Goal: Information Seeking & Learning: Learn about a topic

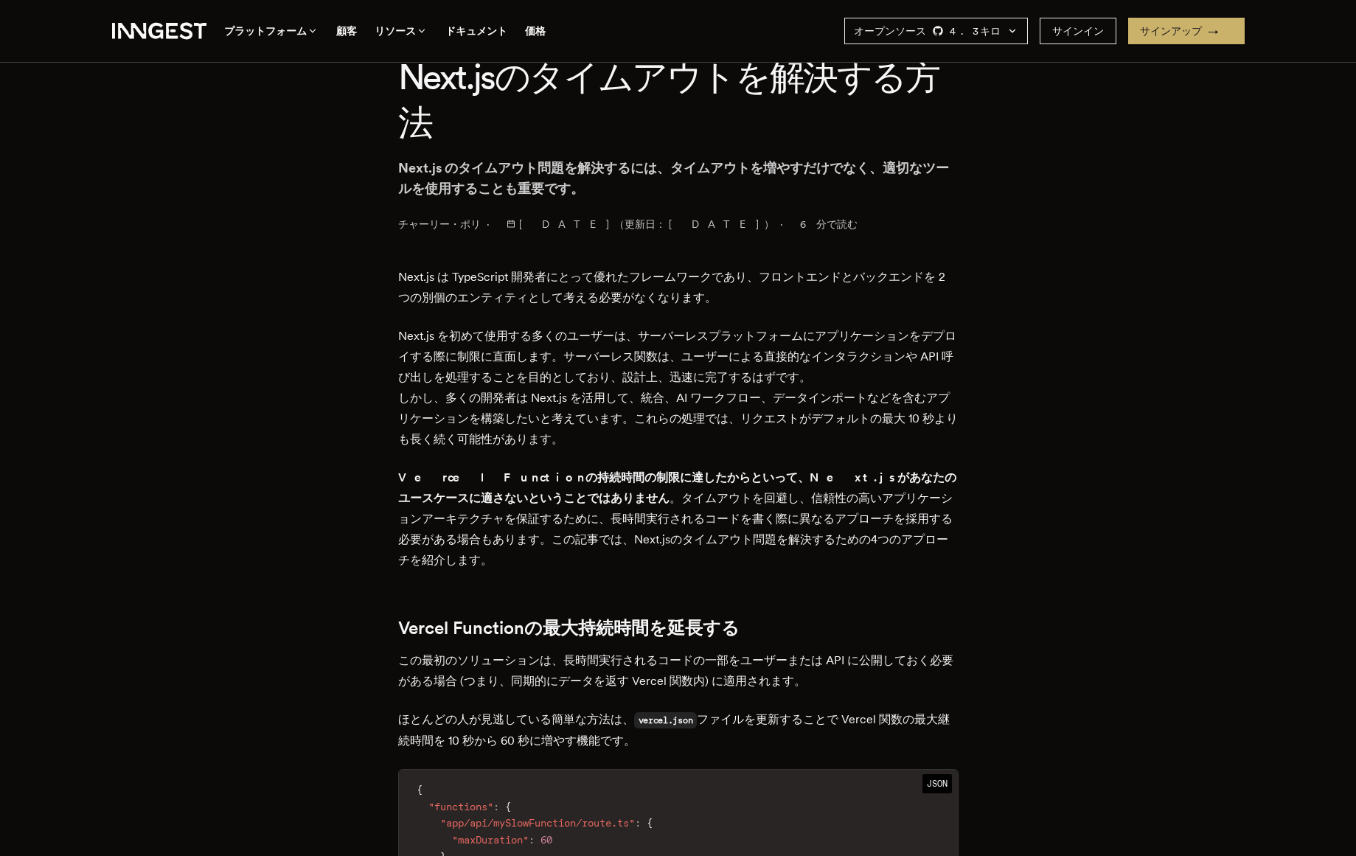
scroll to position [377, 0]
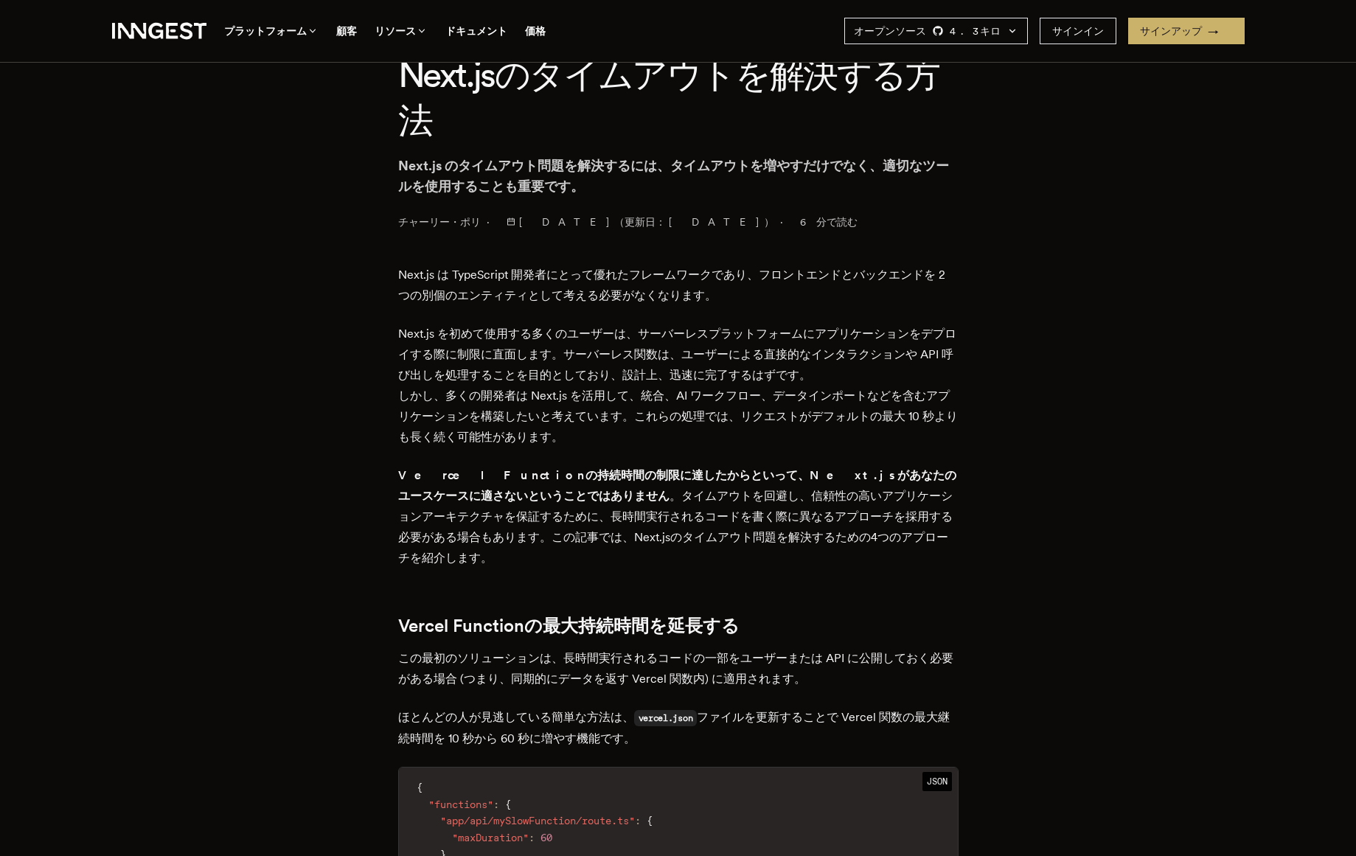
click at [774, 358] on font "Next.js を初めて使用する多くのユーザーは、サーバーレスプラットフォームにアプリケーションをデプロイする際に制限に直面します。サーバーレス関数は、ユーザ…" at bounding box center [677, 354] width 558 height 55
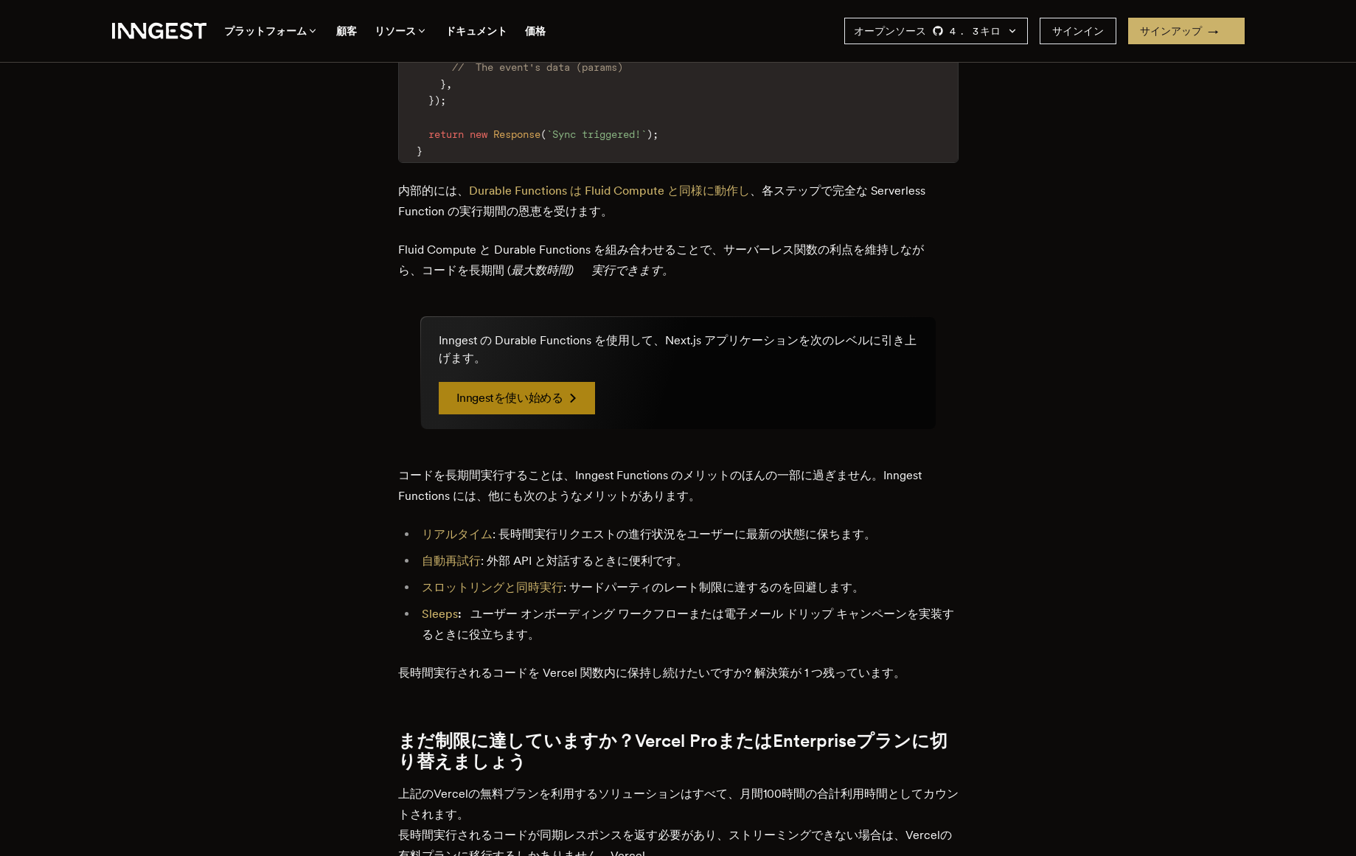
scroll to position [2807, 0]
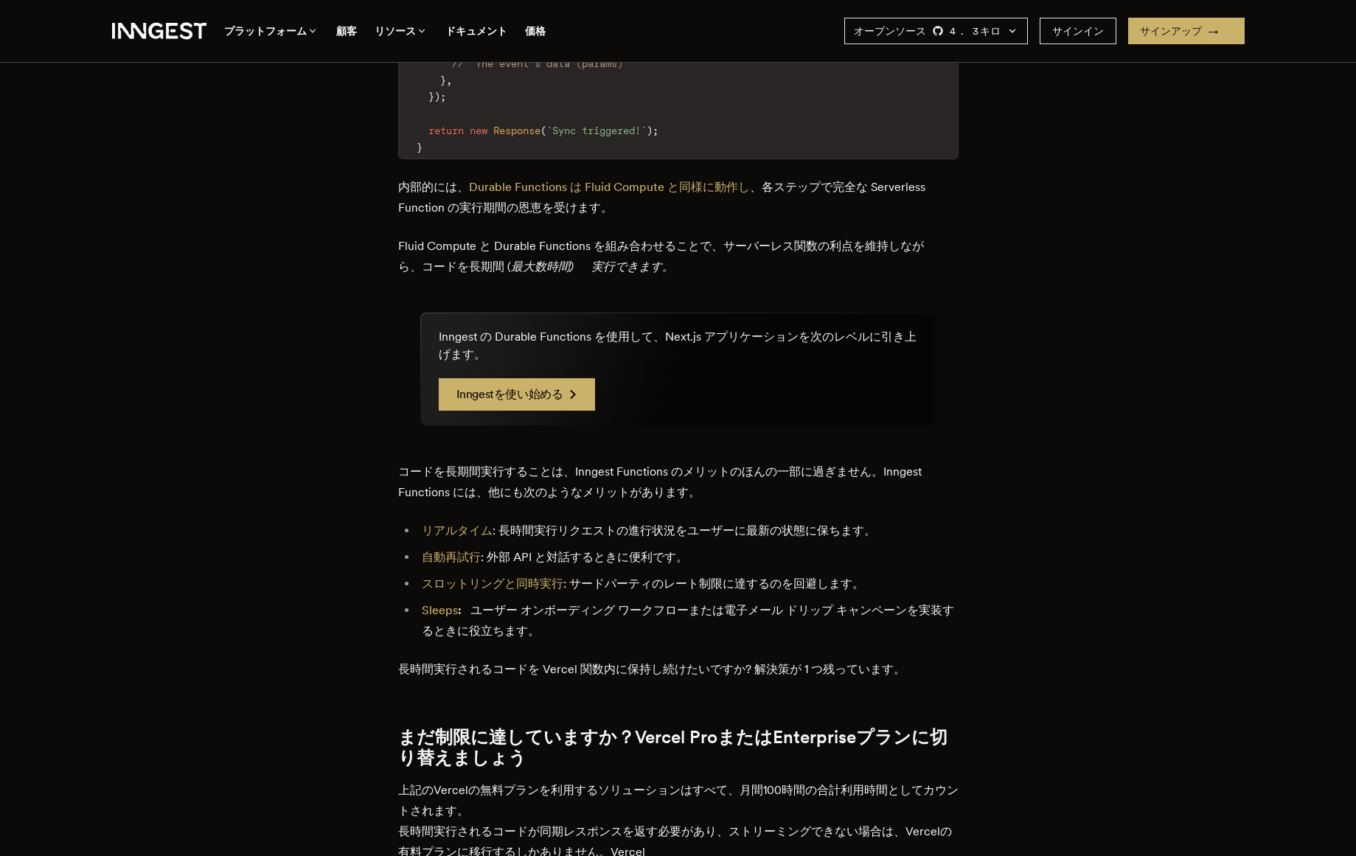
click at [620, 177] on p "内部的には、 Durable Functions は Fluid Compute と同様に動作し 、各ステップで完全な Serverless Function…" at bounding box center [678, 197] width 561 height 41
click at [620, 180] on font "Durable Functions は Fluid Compute と同様に動作し" at bounding box center [609, 187] width 281 height 14
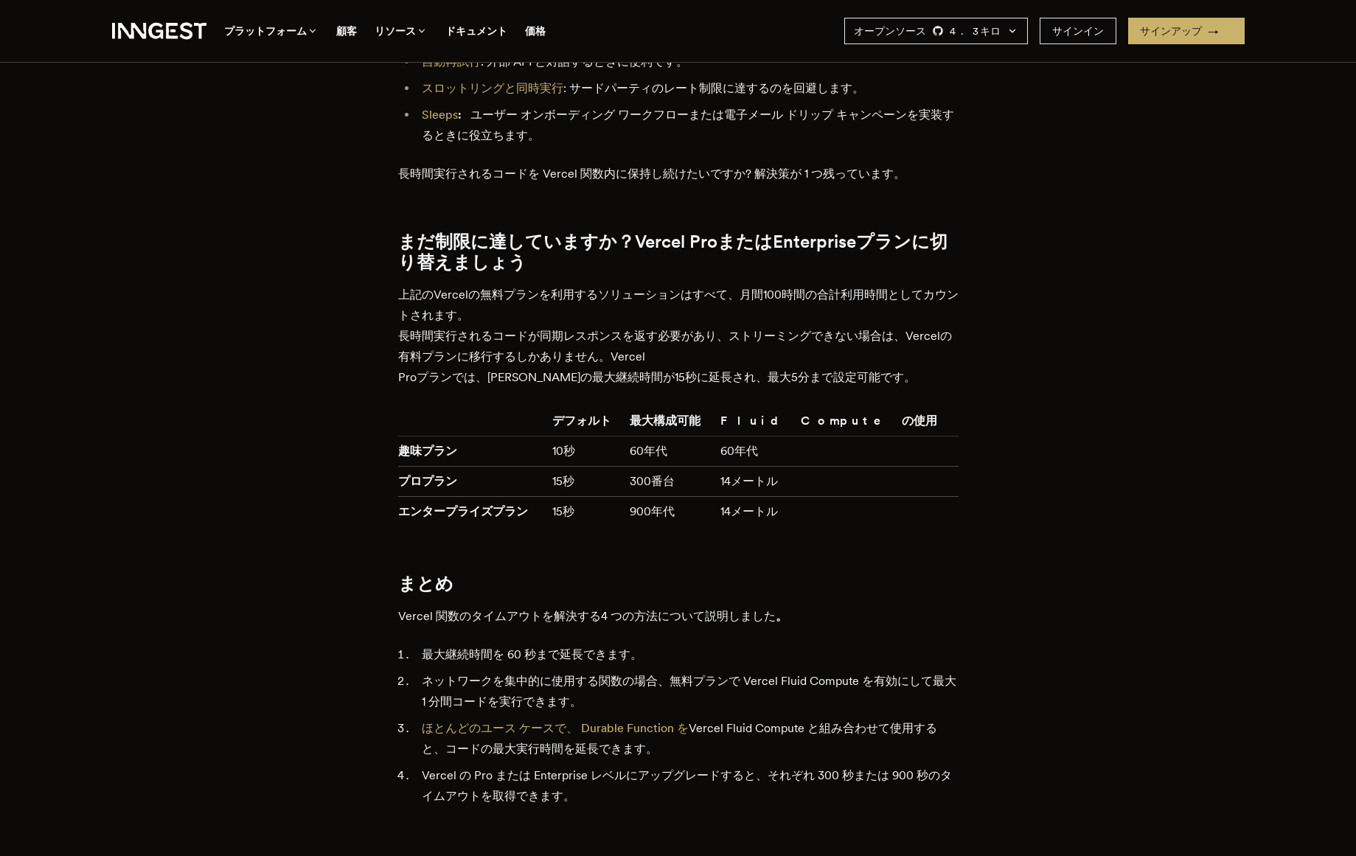
scroll to position [3309, 0]
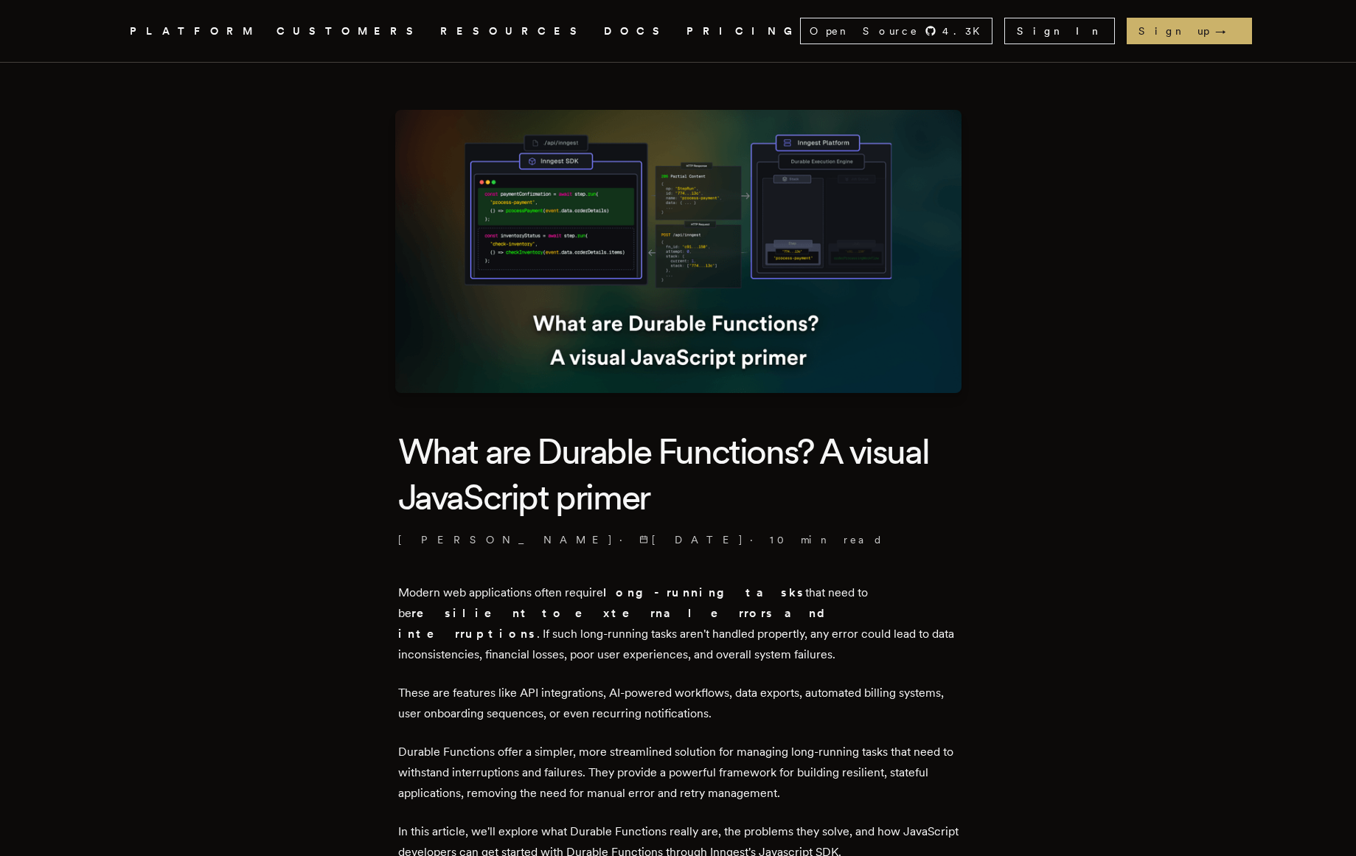
click at [755, 535] on p "Lydia Hallie · 9/18/2024 · 10 min read" at bounding box center [678, 540] width 561 height 15
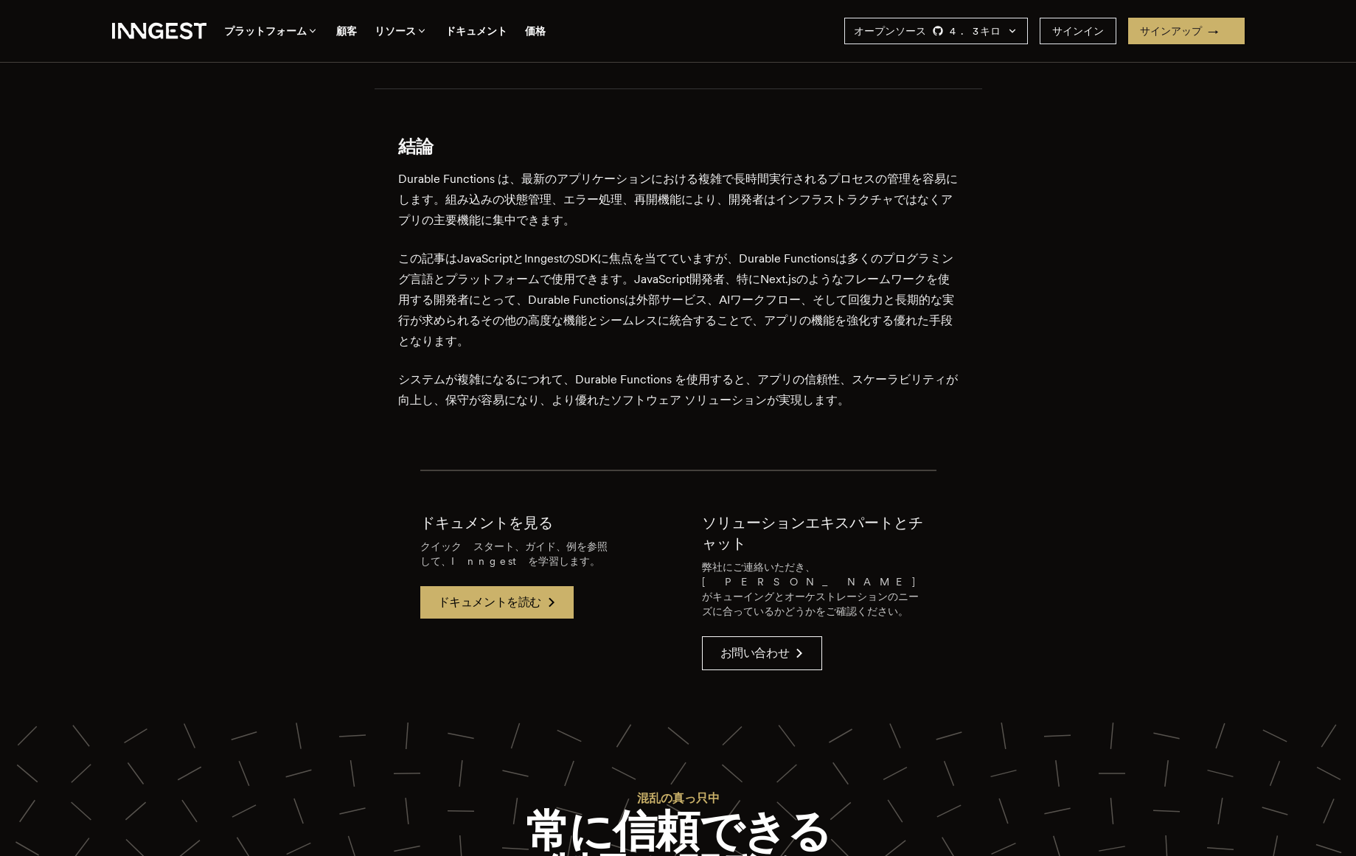
scroll to position [8160, 0]
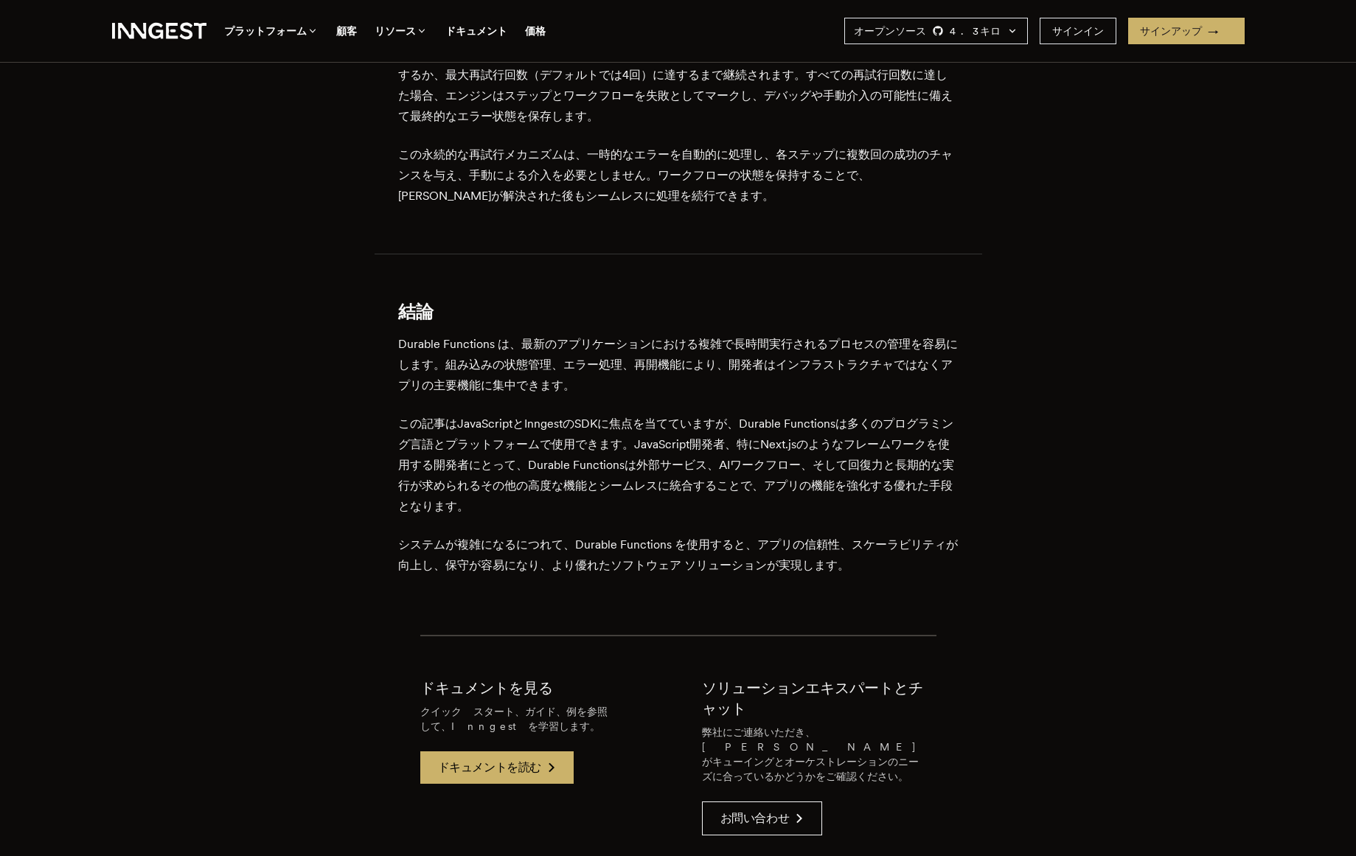
click at [802, 396] on p "Durable Functions は、最新のアプリケーションにおける複雑で長時間実行されるプロセスの管理を容易にします。組み込みの状態管理、エラー処理、再開…" at bounding box center [678, 365] width 561 height 62
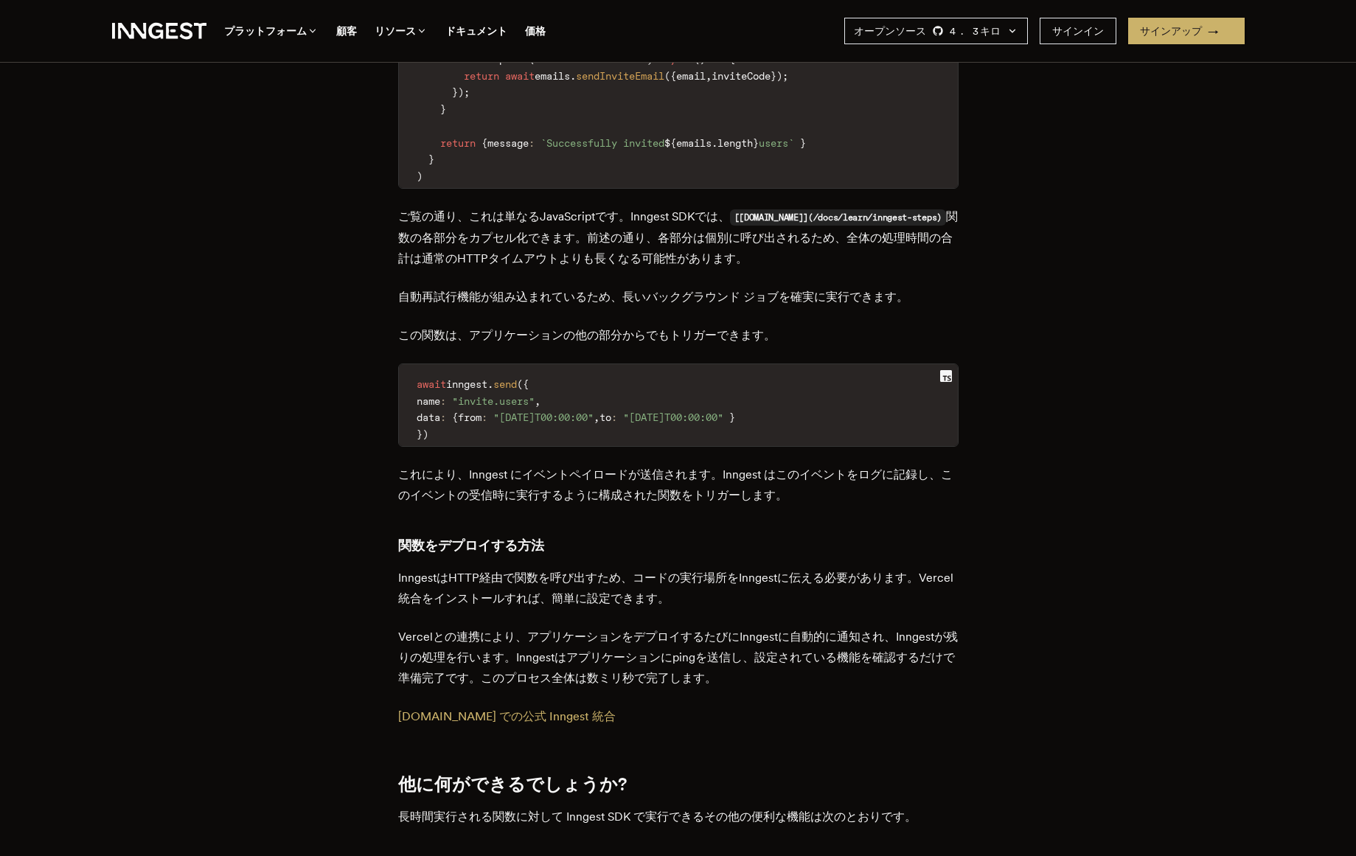
scroll to position [4120, 0]
